Goal: Task Accomplishment & Management: Manage account settings

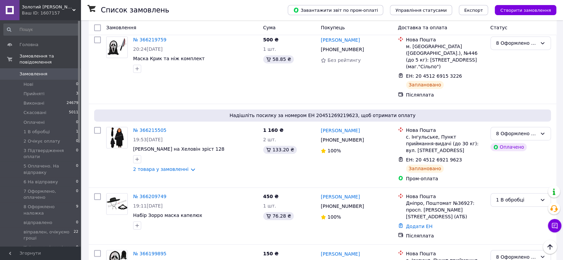
scroll to position [560, 0]
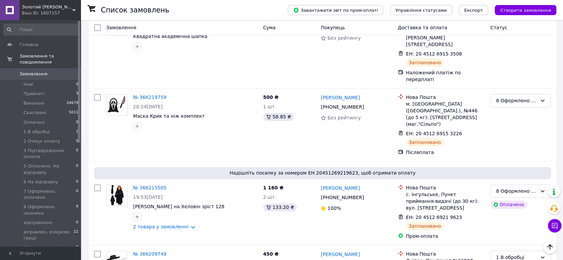
click at [36, 71] on span "Замовлення" at bounding box center [33, 74] width 28 height 6
click at [46, 129] on span "1 В обробці" at bounding box center [37, 132] width 26 height 6
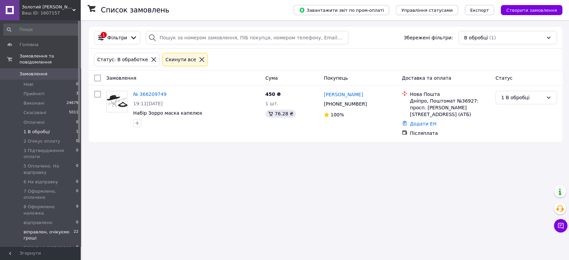
click at [43, 229] on span "віправлен, очікуємо гроші" at bounding box center [49, 235] width 50 height 12
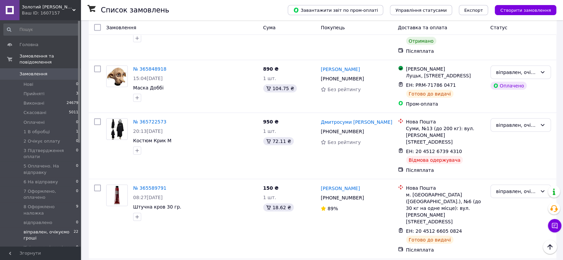
scroll to position [1003, 0]
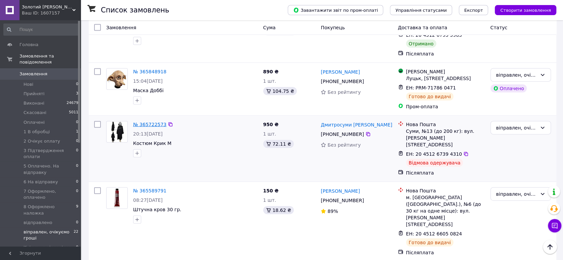
click at [150, 122] on link "№ 365722573" at bounding box center [149, 124] width 33 height 5
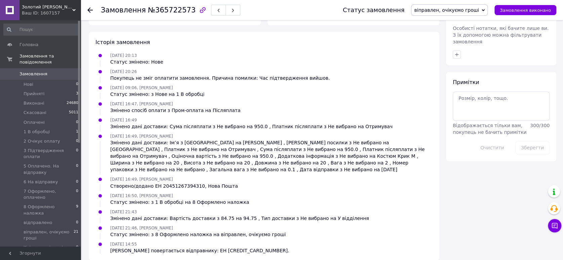
click at [165, 9] on span "№365722573" at bounding box center [172, 10] width 48 height 8
copy span "365722573"
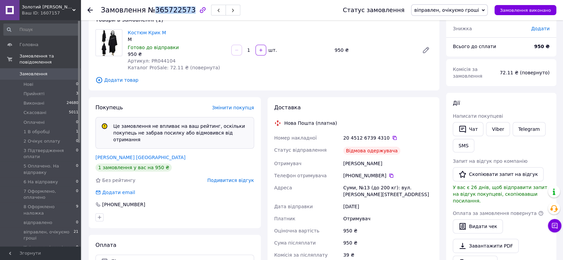
scroll to position [75, 0]
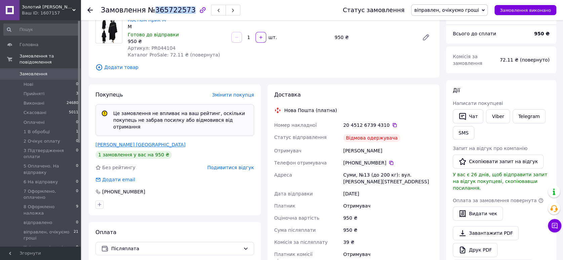
click at [121, 142] on link "[PERSON_NAME] [GEOGRAPHIC_DATA]" at bounding box center [140, 144] width 90 height 5
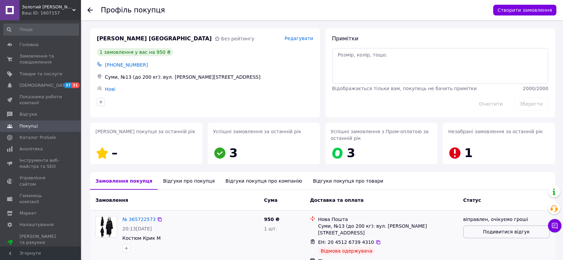
click at [508, 232] on span "Подивитися відгук" at bounding box center [506, 231] width 47 height 7
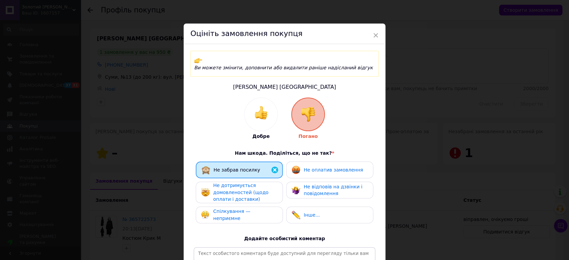
click at [231, 187] on span "Не дотримується домовленостей (щодо оплати і доставки)" at bounding box center [240, 192] width 55 height 19
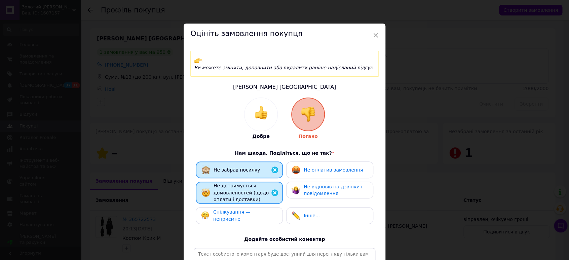
click at [232, 211] on div "Спілкування — неприємне" at bounding box center [239, 215] width 76 height 14
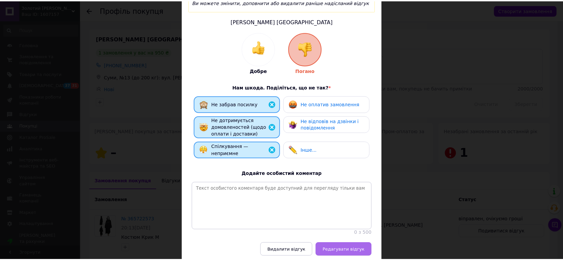
scroll to position [92, 0]
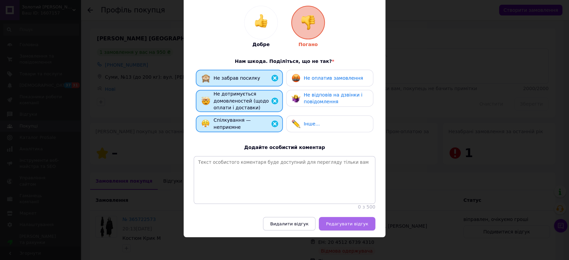
click at [362, 225] on span "Редагувати відгук" at bounding box center [347, 223] width 42 height 5
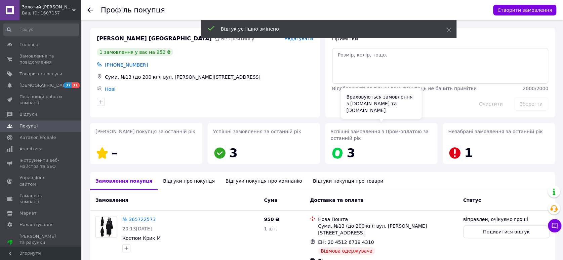
scroll to position [32, 0]
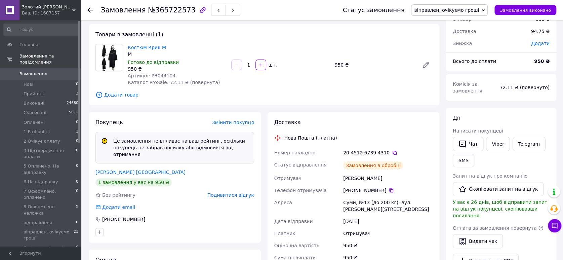
scroll to position [9, 0]
click at [454, 7] on span "віправлен, очікуємо гроші" at bounding box center [446, 9] width 65 height 5
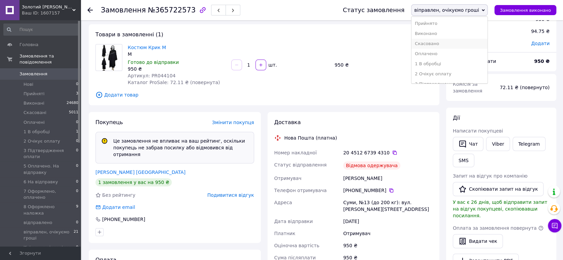
click at [441, 44] on li "Скасовано" at bounding box center [449, 44] width 76 height 10
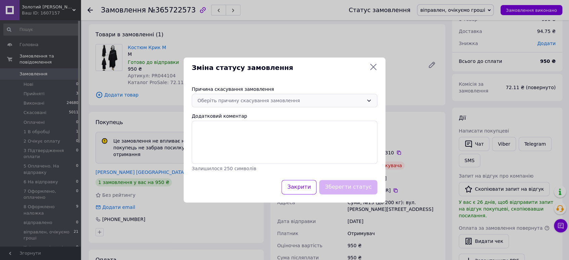
click at [233, 103] on div "Оберіть причину скасування замовлення" at bounding box center [280, 100] width 166 height 7
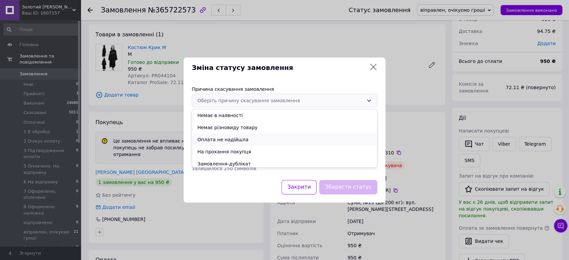
click at [221, 139] on li "Оплата не надійшла" at bounding box center [284, 139] width 185 height 12
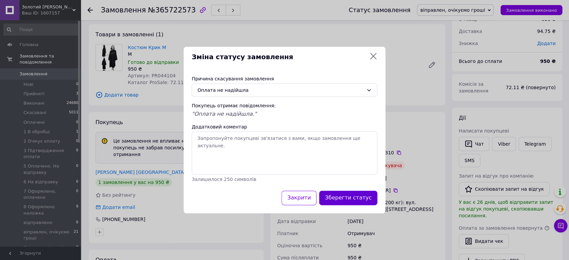
click at [345, 197] on button "Зберегти статус" at bounding box center [348, 198] width 58 height 14
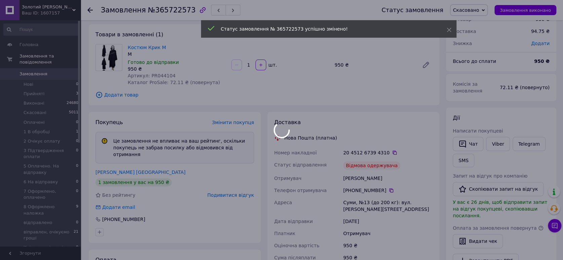
scroll to position [31, 0]
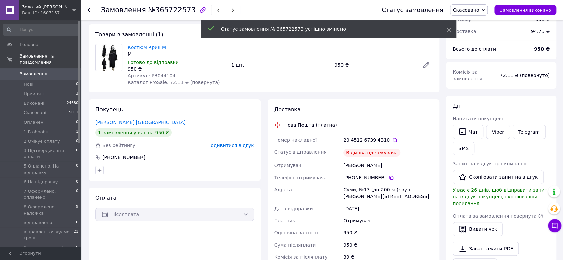
click at [88, 9] on icon at bounding box center [89, 9] width 5 height 5
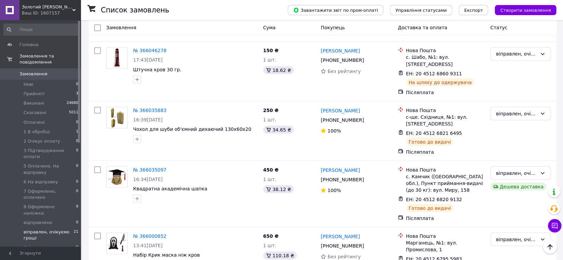
scroll to position [778, 0]
click at [97, 233] on input "checkbox" at bounding box center [97, 236] width 7 height 7
checkbox input "true"
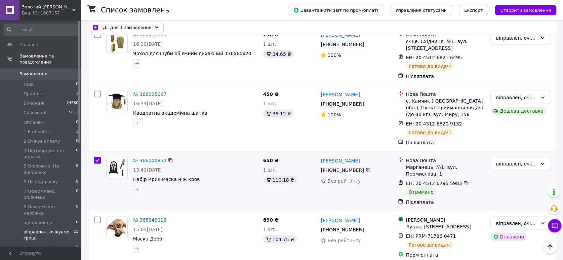
scroll to position [853, 0]
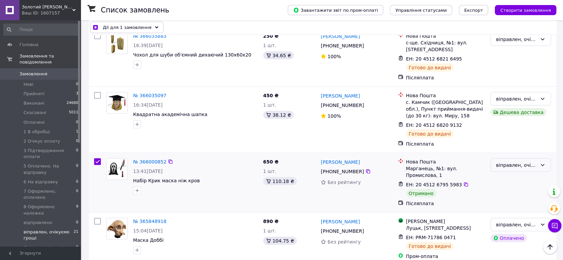
click at [502, 161] on div "віправлен, очікуємо гроші" at bounding box center [516, 164] width 41 height 7
checkbox input "true"
click at [507, 143] on li "Виконано" at bounding box center [521, 144] width 60 height 12
checkbox input "false"
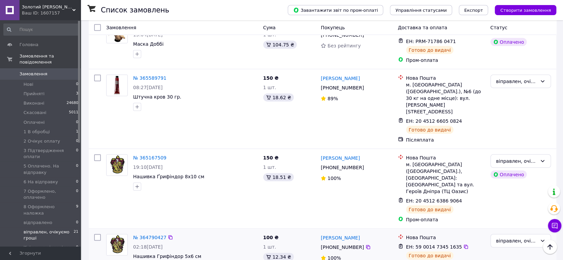
scroll to position [1049, 0]
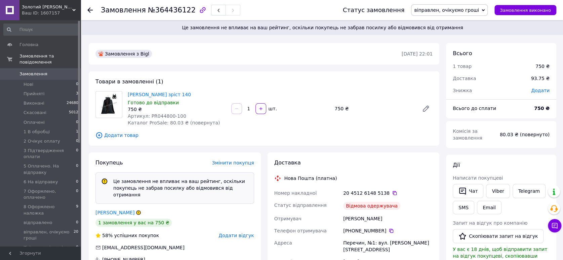
click at [162, 11] on span "№364436122" at bounding box center [172, 10] width 48 height 8
copy span "364436122"
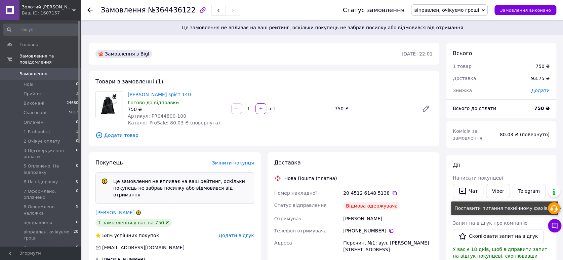
click at [554, 209] on icon at bounding box center [554, 208] width 8 height 8
click at [462, 59] on div "1 товар" at bounding box center [490, 66] width 83 height 15
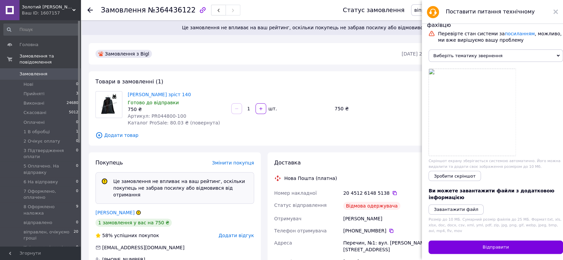
click at [462, 56] on span "Виберіть тематику звернення" at bounding box center [496, 55] width 134 height 12
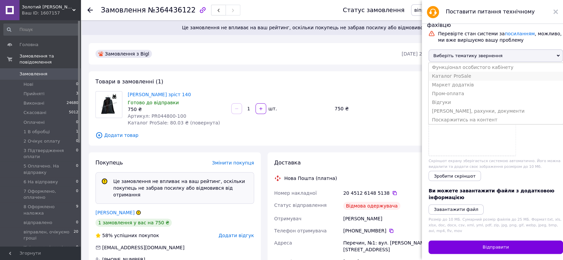
click at [455, 80] on li "Каталог ProSale" at bounding box center [496, 76] width 134 height 9
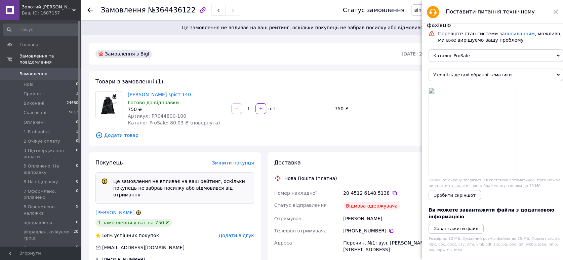
click at [449, 78] on span "Уточніть деталі обраної тематики" at bounding box center [496, 75] width 134 height 12
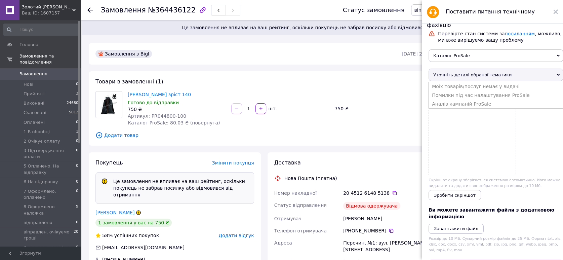
click at [460, 76] on span "Уточніть деталі обраної тематики" at bounding box center [496, 75] width 134 height 12
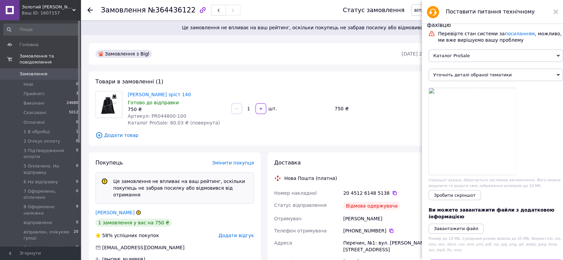
click at [460, 54] on span "Каталог ProSale" at bounding box center [496, 55] width 134 height 12
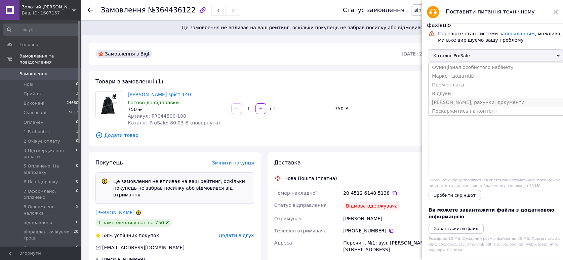
click at [457, 106] on li "[PERSON_NAME], рахунки, документи" at bounding box center [496, 102] width 134 height 9
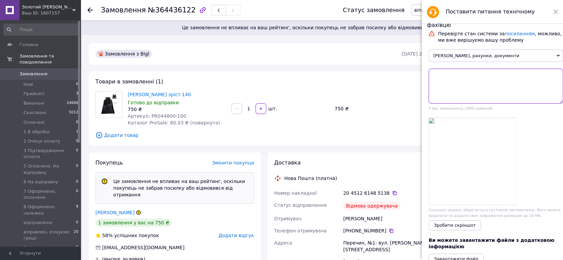
click at [456, 87] on textarea at bounding box center [496, 86] width 134 height 35
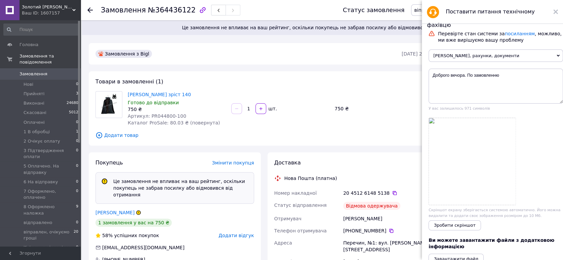
click at [158, 15] on div "Замовлення №364436122" at bounding box center [171, 9] width 140 height 11
copy span "364436122"
click at [513, 78] on textarea "Доброго вечора. По замовленню" at bounding box center [496, 86] width 134 height 35
paste textarea "364436122"
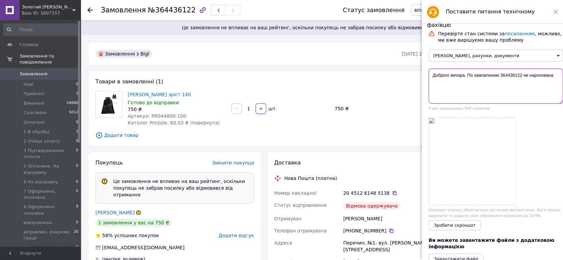
click at [537, 77] on textarea "Доброго вечора. По замовленню 364436122 не нарохована" at bounding box center [496, 86] width 134 height 35
click at [555, 78] on textarea "Доброго вечора. По замовленню 364436122 не нарахована" at bounding box center [496, 86] width 134 height 35
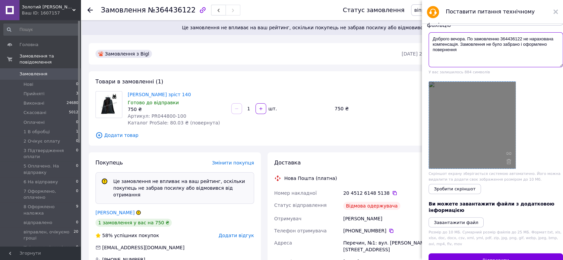
scroll to position [37, 0]
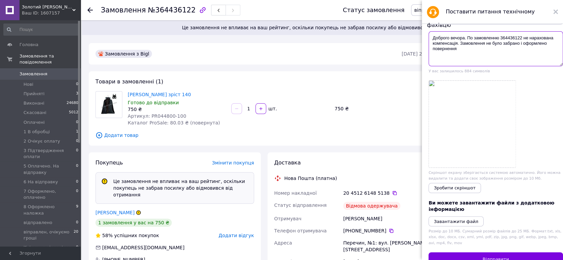
drag, startPoint x: 457, startPoint y: 45, endPoint x: 467, endPoint y: 47, distance: 10.2
click at [457, 45] on textarea "Доброго вечора. По замовленню 364436122 не нарахована компенсація. Замовлення н…" at bounding box center [496, 48] width 134 height 35
click at [483, 50] on textarea "Доброго вечора. По замовленню 364436122 не нарахована компенсація за доставку. …" at bounding box center [496, 48] width 134 height 35
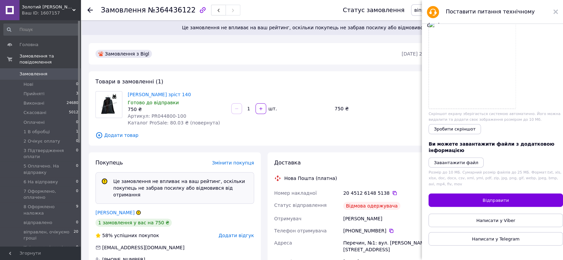
scroll to position [10, 0]
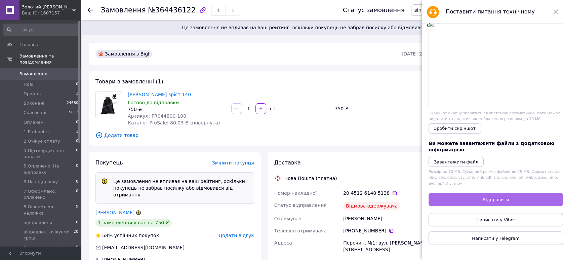
type textarea "Доброго вечора. По замовленню 364436122 не нарахована компенсація за доставку. …"
click at [497, 197] on span "Відправити" at bounding box center [496, 199] width 26 height 5
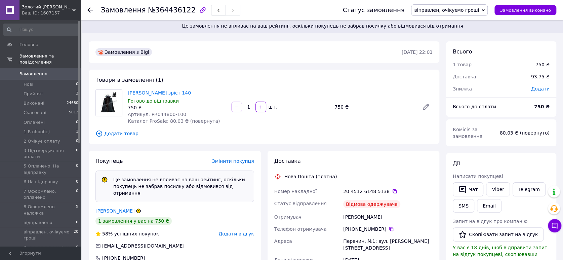
scroll to position [0, 0]
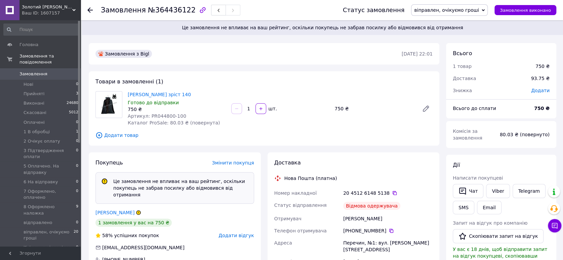
click at [35, 71] on span "Замовлення" at bounding box center [33, 74] width 28 height 6
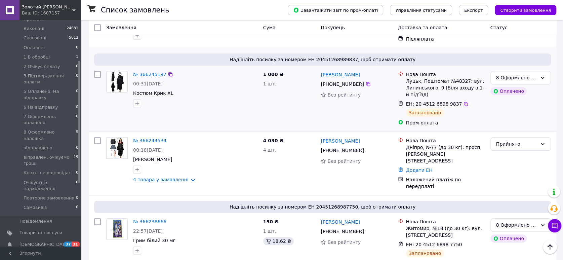
scroll to position [224, 0]
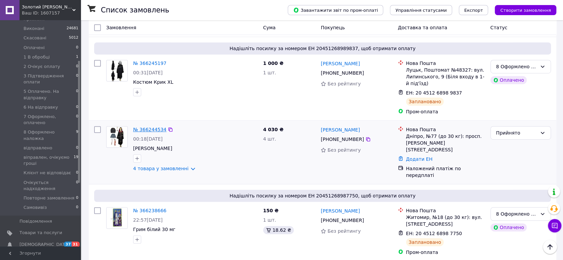
click at [154, 127] on link "№ 366244534" at bounding box center [149, 129] width 33 height 5
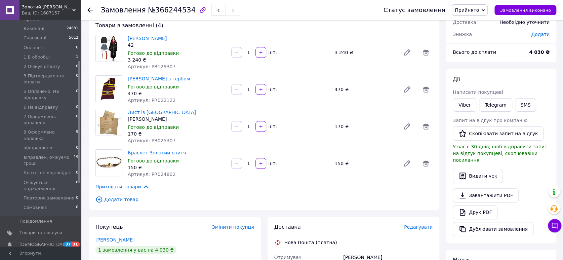
scroll to position [37, 0]
